Goal: Check status

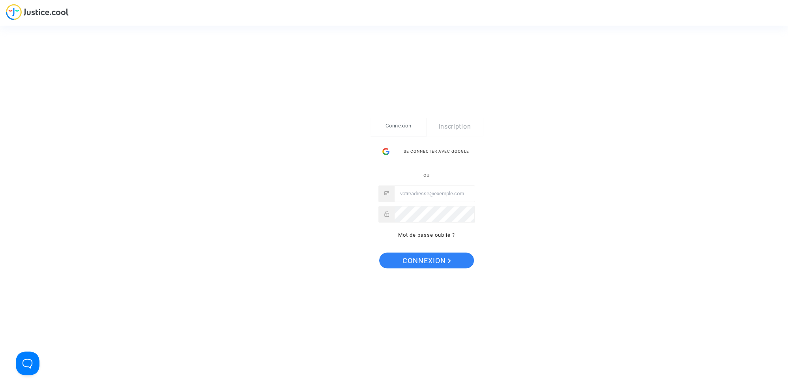
click at [443, 192] on input "Email" at bounding box center [434, 194] width 80 height 16
type input "[PERSON_NAME][EMAIL_ADDRESS][PERSON_NAME][DOMAIN_NAME]"
click at [430, 258] on span "Connexion" at bounding box center [426, 260] width 49 height 17
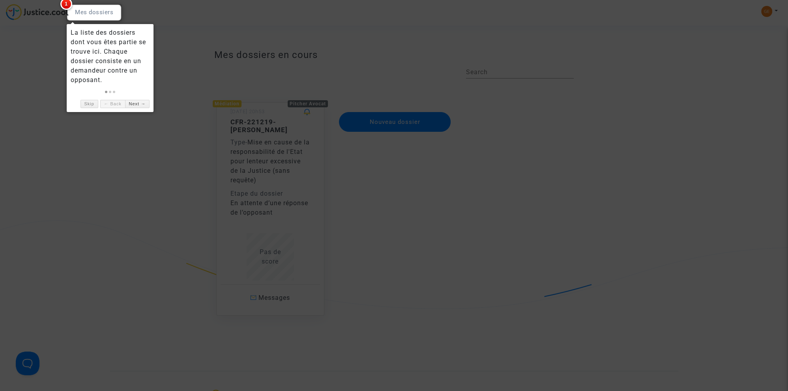
scroll to position [41, 0]
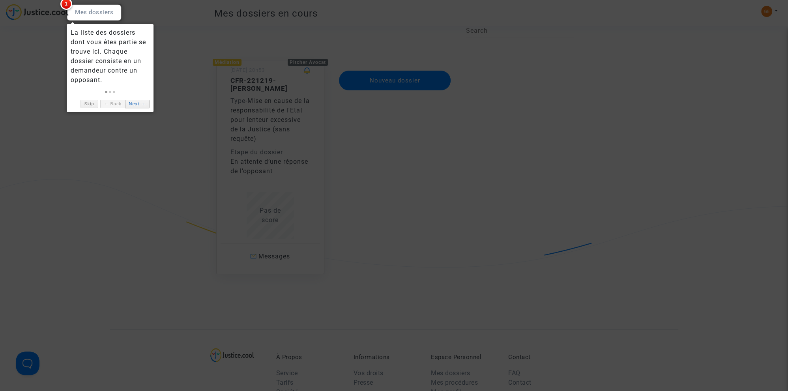
click at [137, 106] on link "Next →" at bounding box center [137, 104] width 24 height 8
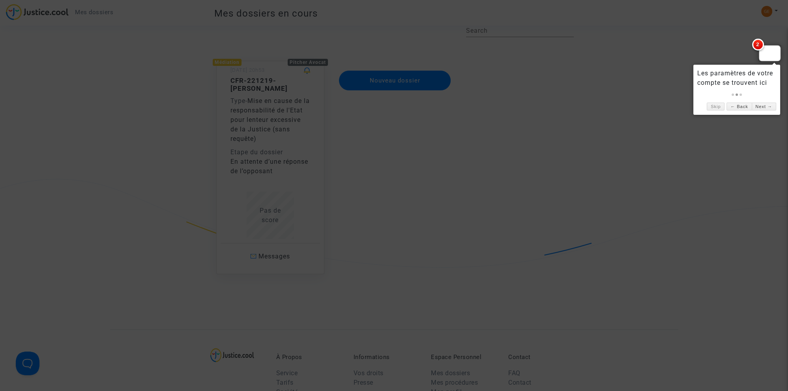
click at [535, 83] on div at bounding box center [394, 195] width 788 height 391
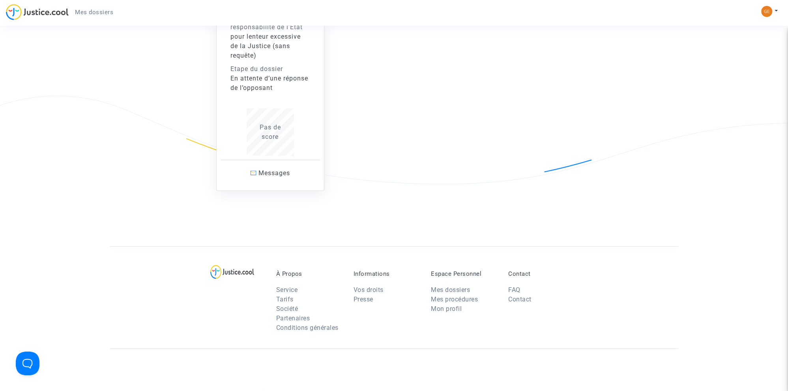
scroll to position [0, 0]
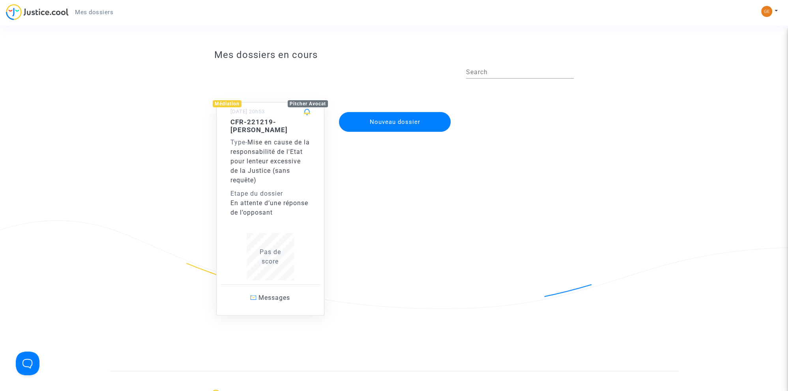
click at [267, 138] on span "Mise en cause de la responsabilité de l'Etat pour lenteur excessive de la Justi…" at bounding box center [269, 160] width 79 height 45
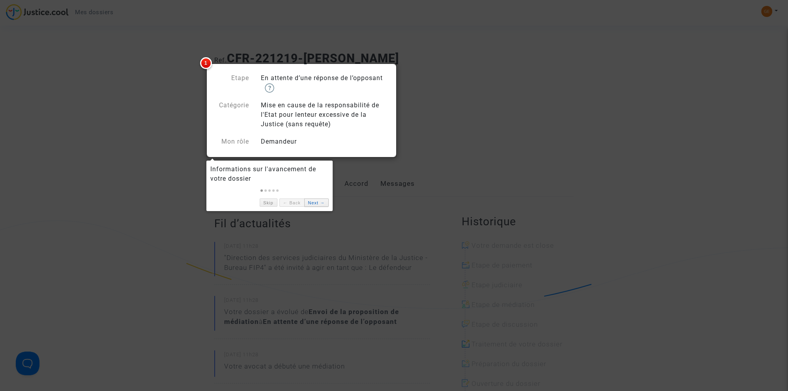
click at [318, 204] on link "Next →" at bounding box center [316, 202] width 24 height 8
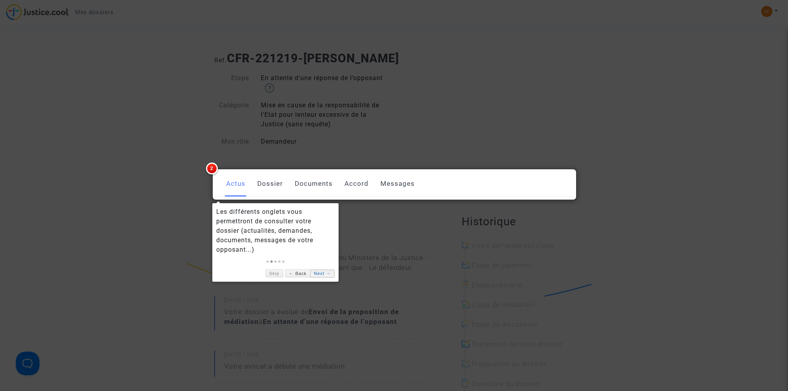
click at [319, 275] on link "Next →" at bounding box center [322, 273] width 24 height 8
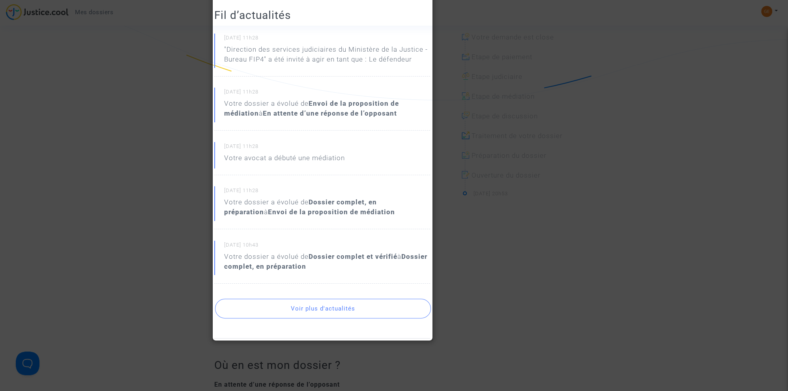
scroll to position [292, 0]
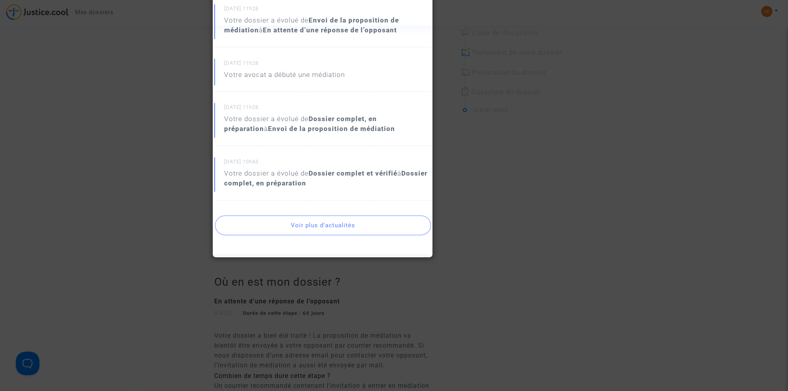
click at [166, 157] on div at bounding box center [394, 195] width 788 height 391
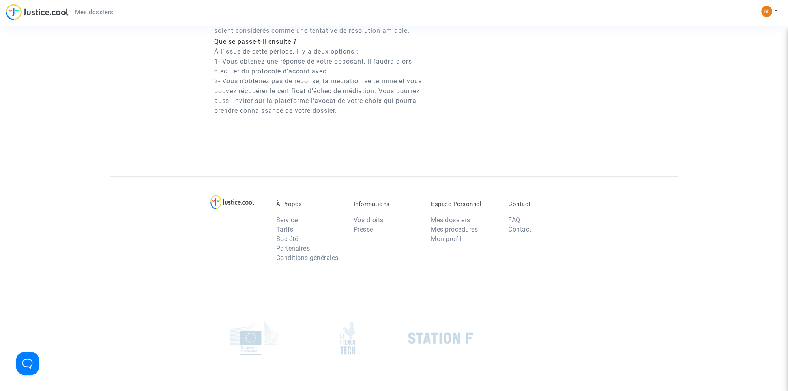
scroll to position [910, 0]
